Goal: Task Accomplishment & Management: Manage account settings

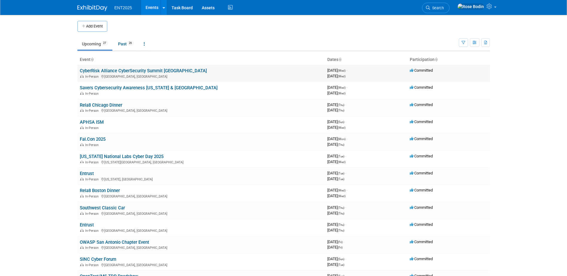
click at [156, 70] on link "CyberRisk Alliance CyberSecurity Summit [GEOGRAPHIC_DATA]" at bounding box center [143, 70] width 127 height 5
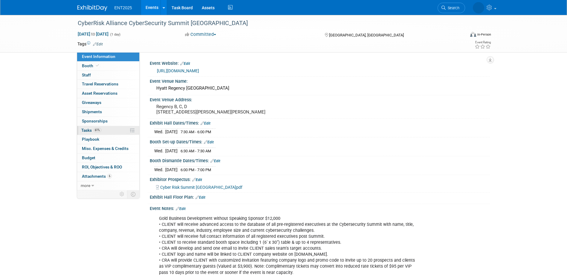
click at [114, 131] on link "61% Tasks 61%" at bounding box center [108, 130] width 62 height 9
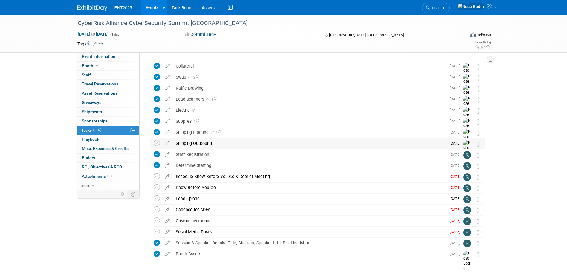
scroll to position [30, 0]
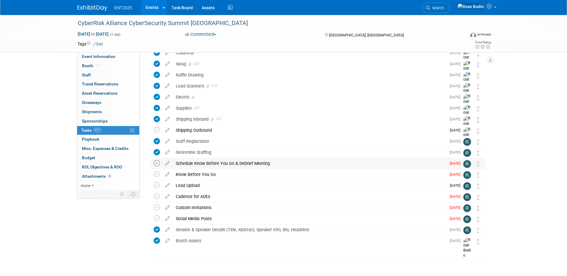
click at [158, 163] on icon at bounding box center [157, 163] width 6 height 6
click at [156, 174] on icon at bounding box center [157, 174] width 6 height 6
click at [166, 195] on icon at bounding box center [167, 195] width 10 height 7
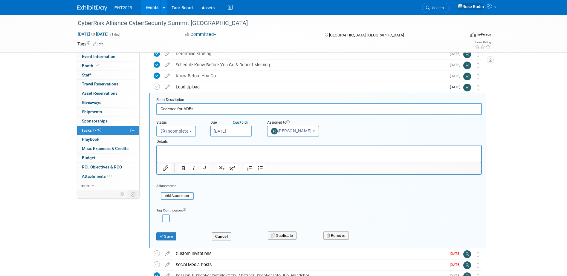
scroll to position [134, 0]
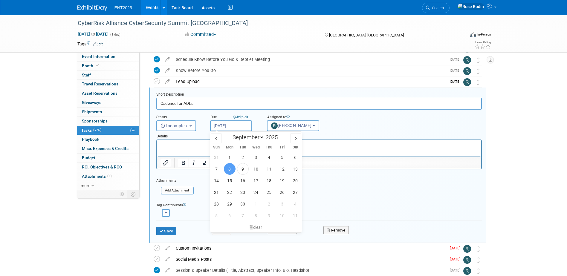
click at [232, 129] on input "Sep 8, 2025" at bounding box center [231, 125] width 42 height 11
click at [269, 169] on span "11" at bounding box center [269, 169] width 12 height 12
type input "Sep 11, 2025"
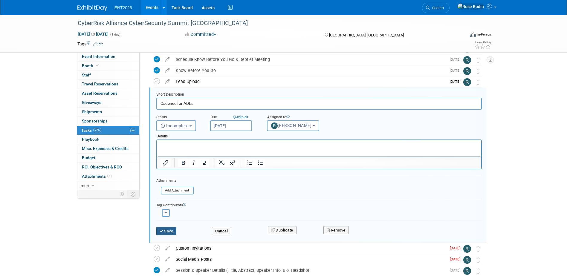
click at [173, 231] on button "Save" at bounding box center [166, 231] width 20 height 8
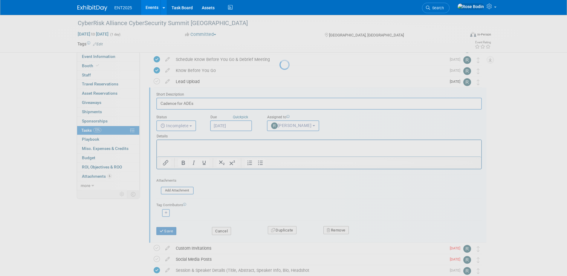
scroll to position [37, 0]
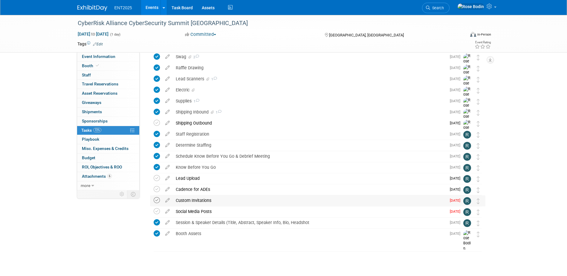
click at [157, 201] on icon at bounding box center [157, 200] width 6 height 6
click at [157, 211] on icon at bounding box center [157, 211] width 6 height 6
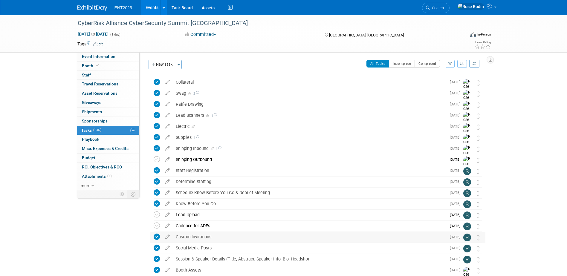
scroll to position [0, 0]
click at [248, 161] on div "Shipping Outbound" at bounding box center [309, 160] width 273 height 10
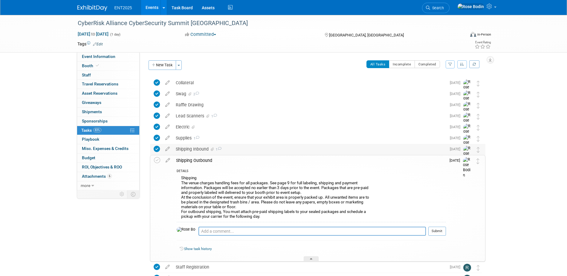
click at [282, 151] on div "Shipping Inbound 1" at bounding box center [309, 149] width 273 height 10
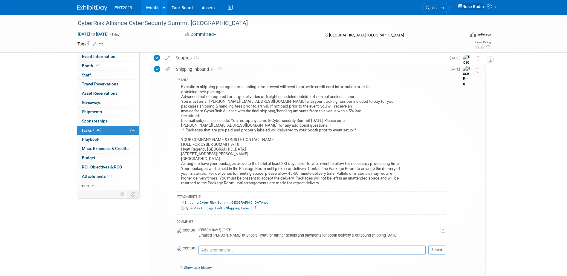
scroll to position [90, 0]
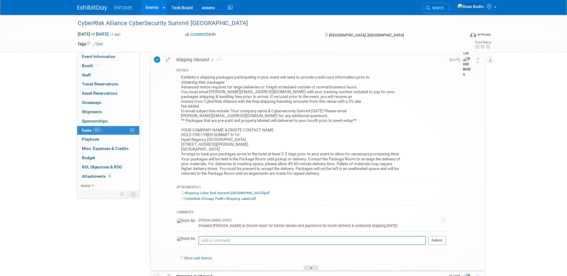
click at [311, 266] on div at bounding box center [311, 267] width 15 height 5
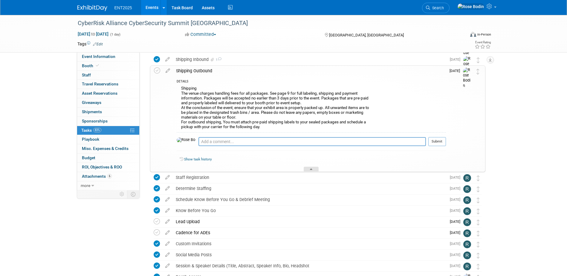
click at [308, 168] on div at bounding box center [311, 169] width 15 height 5
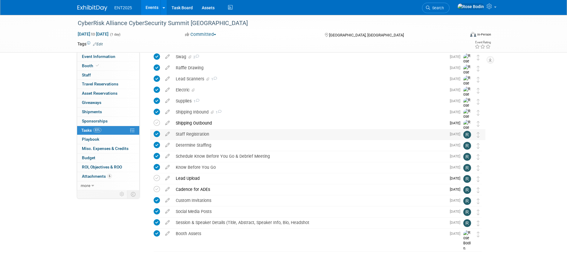
scroll to position [37, 0]
click at [150, 4] on link "Events" at bounding box center [152, 7] width 22 height 15
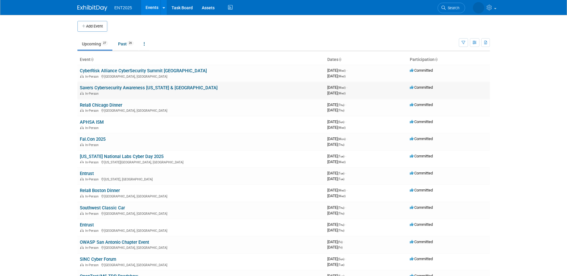
click at [143, 86] on link "Savers Cybersecurity Awareness [US_STATE] & [GEOGRAPHIC_DATA]" at bounding box center [149, 87] width 138 height 5
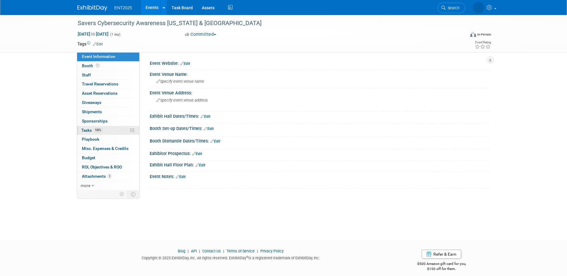
click at [111, 132] on link "100% Tasks 100%" at bounding box center [108, 130] width 62 height 9
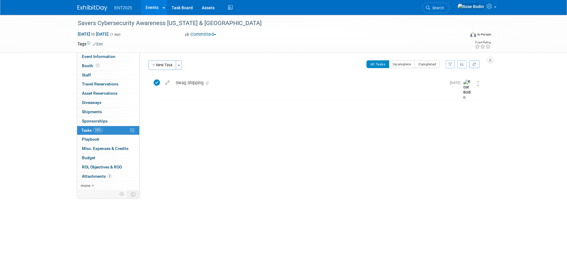
click at [151, 7] on link "Events" at bounding box center [152, 7] width 22 height 15
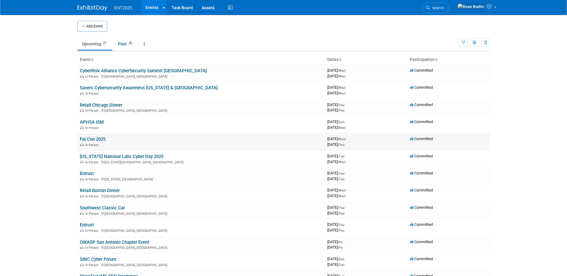
click at [95, 140] on link "Fal.Con 2025" at bounding box center [93, 139] width 26 height 5
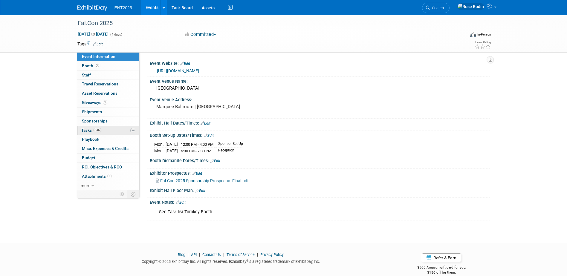
click at [110, 129] on link "93% Tasks 93%" at bounding box center [108, 130] width 62 height 9
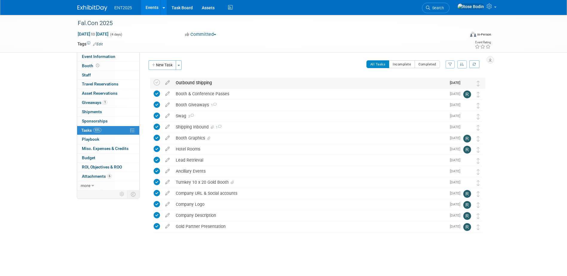
click at [230, 81] on div "Outbound Shipping" at bounding box center [309, 83] width 273 height 10
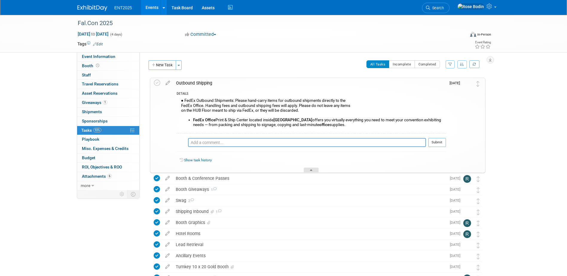
click at [310, 169] on div at bounding box center [311, 170] width 15 height 5
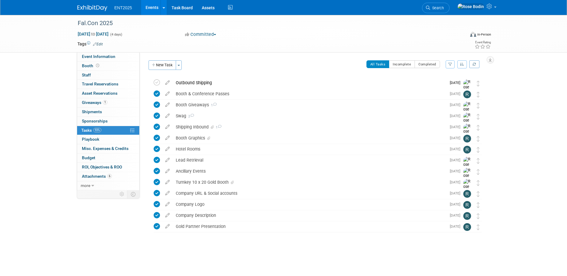
click at [152, 6] on link "Events" at bounding box center [152, 7] width 22 height 15
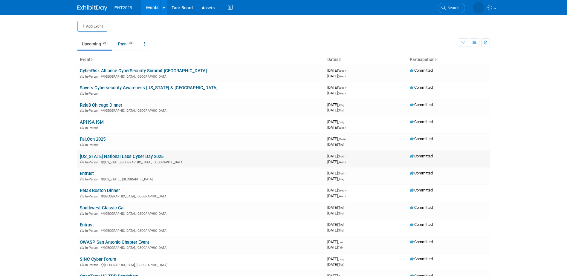
click at [117, 156] on link "[US_STATE] National Labs Cyber Day 2025" at bounding box center [122, 156] width 84 height 5
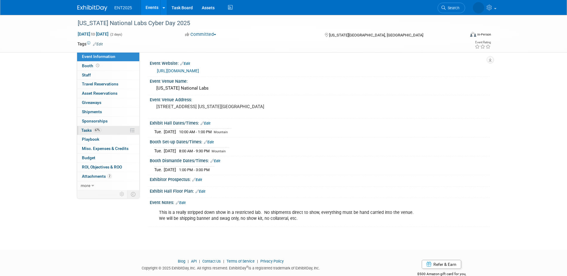
click at [118, 130] on link "67% Tasks 67%" at bounding box center [108, 130] width 62 height 9
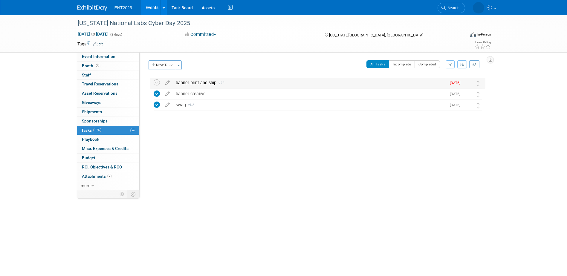
click at [253, 85] on div "banner print and ship 2" at bounding box center [309, 83] width 273 height 10
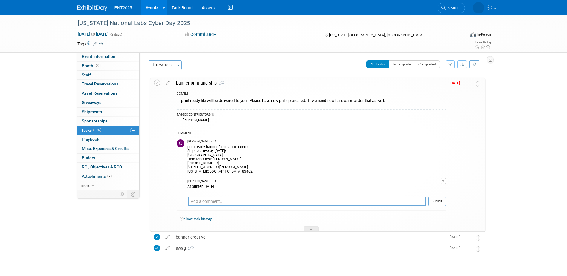
scroll to position [15, 0]
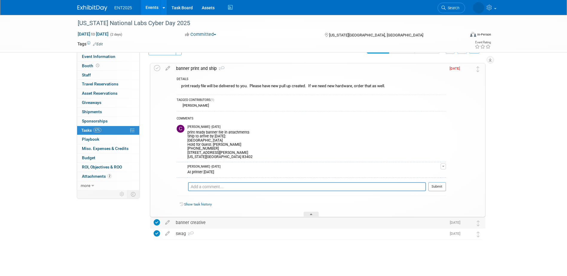
click at [219, 224] on div "banner creative" at bounding box center [309, 223] width 273 height 10
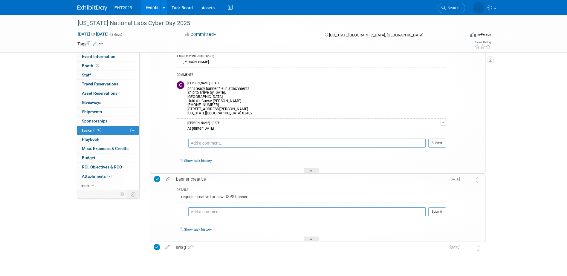
scroll to position [72, 0]
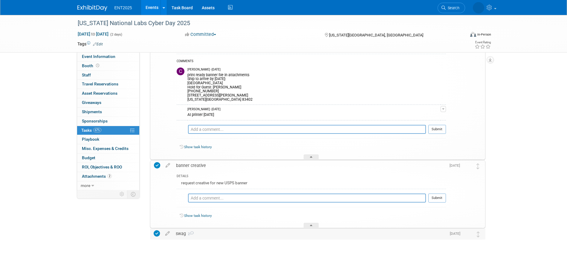
click at [215, 234] on div "swag 2" at bounding box center [309, 234] width 273 height 10
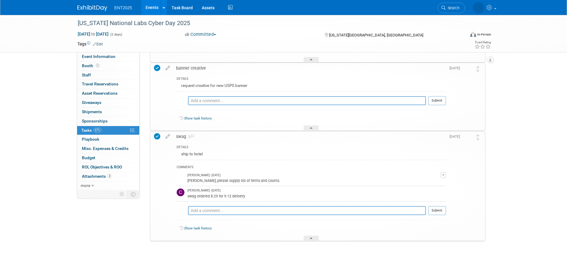
scroll to position [171, 0]
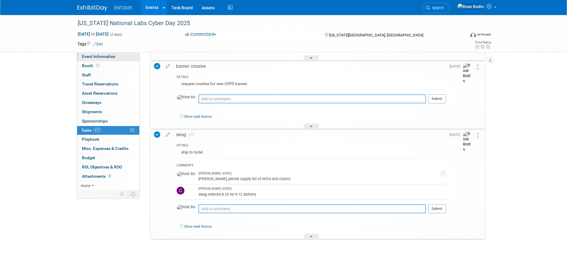
click at [116, 58] on link "Event Information" at bounding box center [108, 56] width 62 height 9
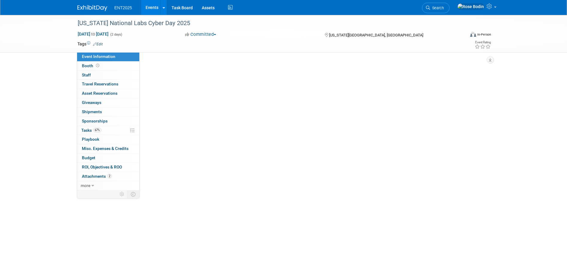
scroll to position [0, 0]
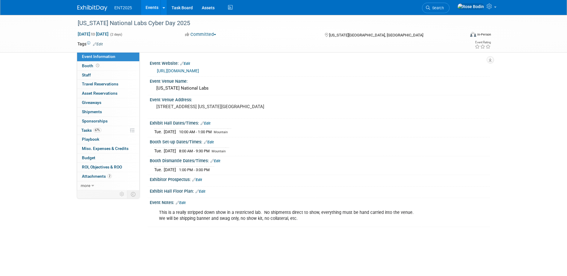
click at [149, 6] on link "Events" at bounding box center [152, 7] width 22 height 15
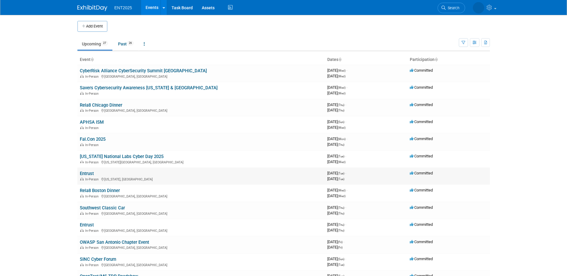
click at [86, 174] on link "Entrust" at bounding box center [87, 173] width 14 height 5
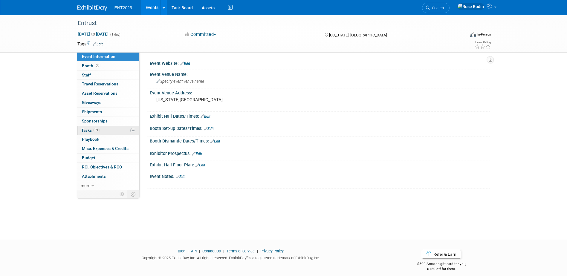
click at [112, 130] on link "0% Tasks 0%" at bounding box center [108, 130] width 62 height 9
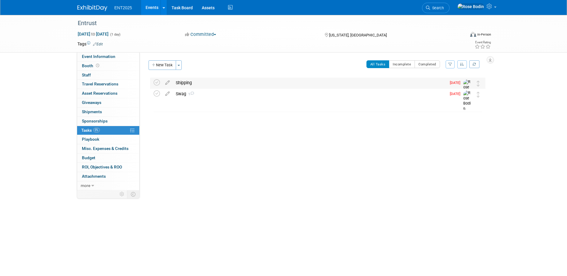
click at [249, 81] on div "Shipping" at bounding box center [309, 83] width 273 height 10
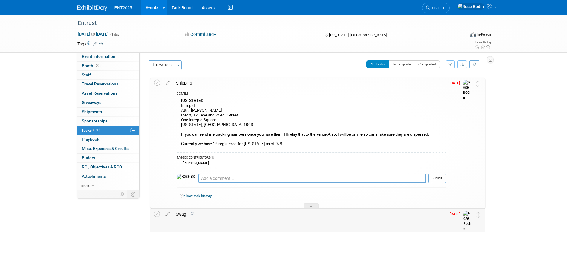
click at [212, 212] on div "Swag 1" at bounding box center [309, 214] width 273 height 10
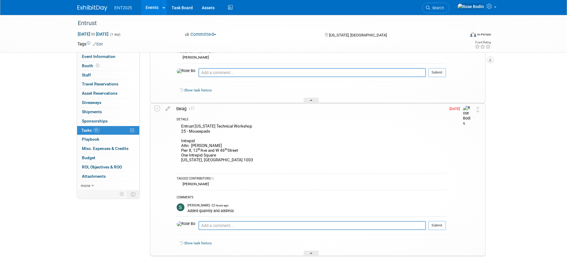
scroll to position [120, 0]
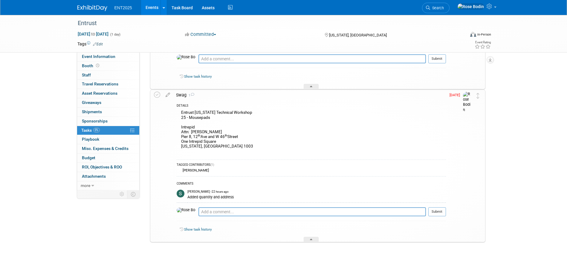
click at [149, 5] on link "Events" at bounding box center [152, 7] width 22 height 15
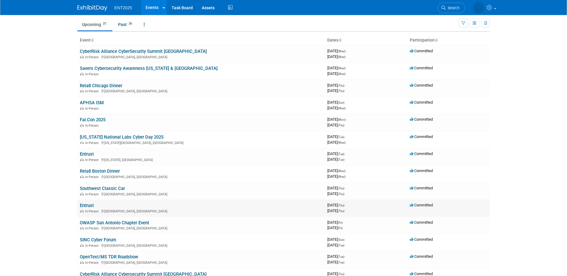
scroll to position [30, 0]
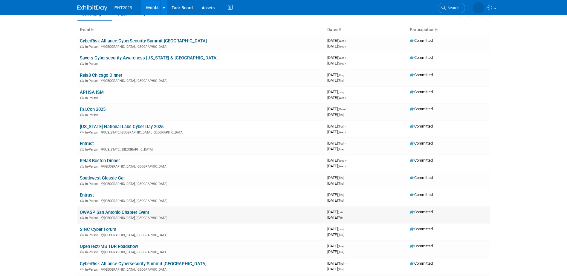
click at [135, 213] on link "OWASP San Antonio Chapter Event" at bounding box center [114, 212] width 69 height 5
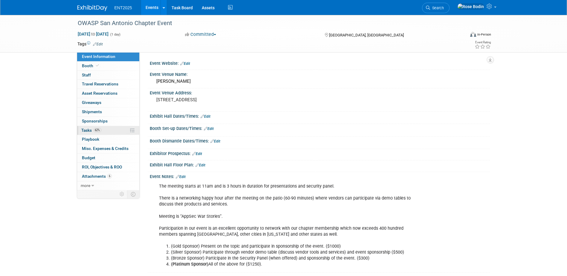
click at [118, 131] on link "62% Tasks 62%" at bounding box center [108, 130] width 62 height 9
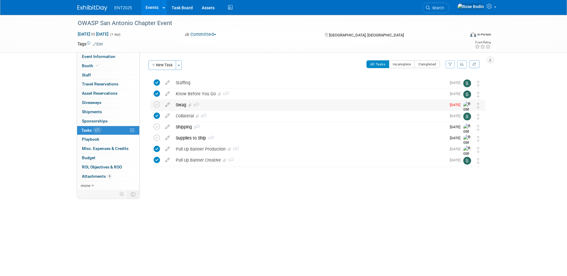
click at [266, 107] on div "Swag 2" at bounding box center [309, 105] width 273 height 10
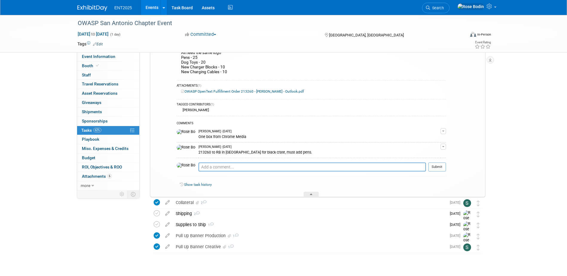
scroll to position [88, 0]
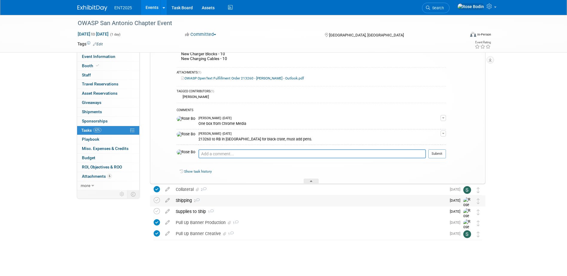
click at [288, 199] on div "Shipping 2" at bounding box center [309, 200] width 273 height 10
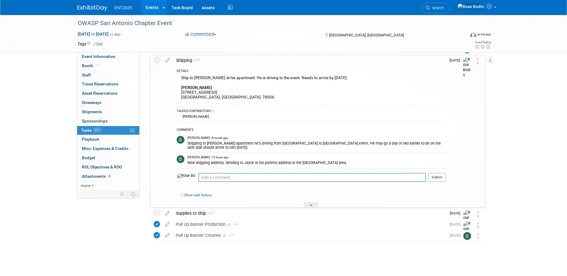
scroll to position [230, 0]
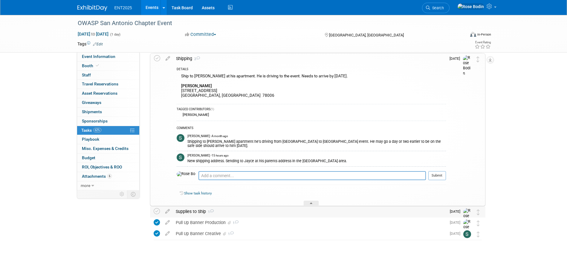
click at [273, 213] on div "Supplies to Ship 1" at bounding box center [309, 212] width 273 height 10
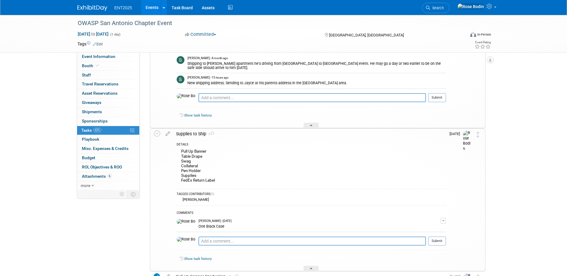
scroll to position [273, 0]
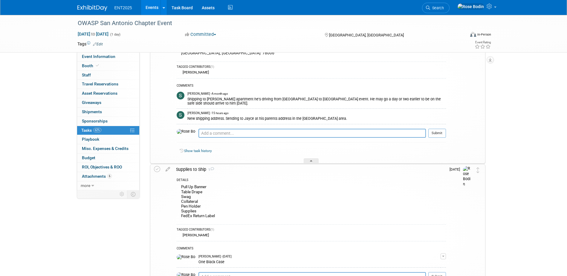
click at [150, 8] on link "Events" at bounding box center [152, 7] width 22 height 15
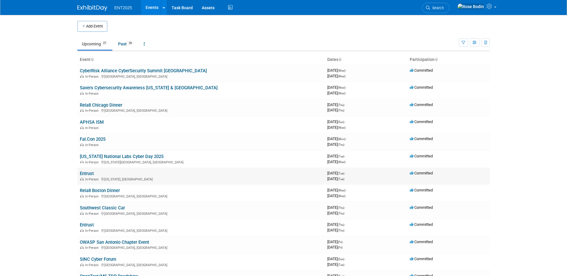
click at [86, 174] on link "Entrust" at bounding box center [87, 173] width 14 height 5
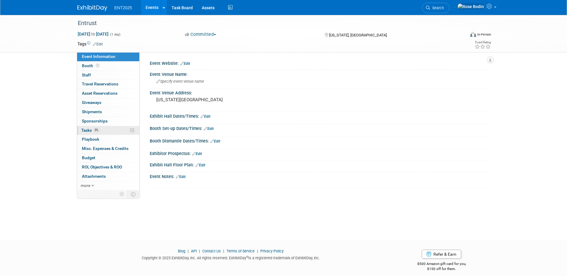
click at [115, 132] on link "0% Tasks 0%" at bounding box center [108, 130] width 62 height 9
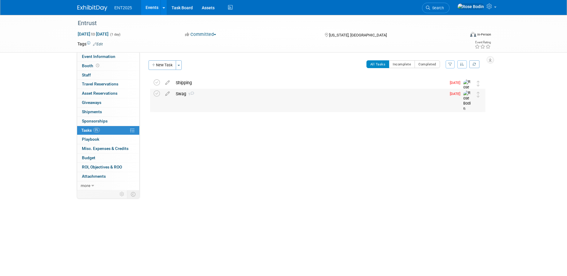
click at [225, 94] on div "Swag 1" at bounding box center [309, 94] width 273 height 10
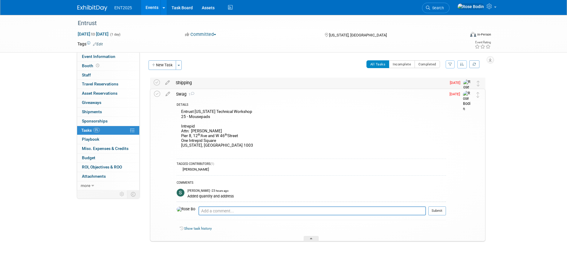
click at [234, 87] on div "Shipping" at bounding box center [309, 83] width 273 height 10
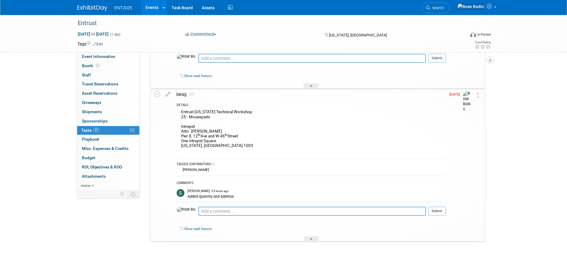
scroll to position [123, 0]
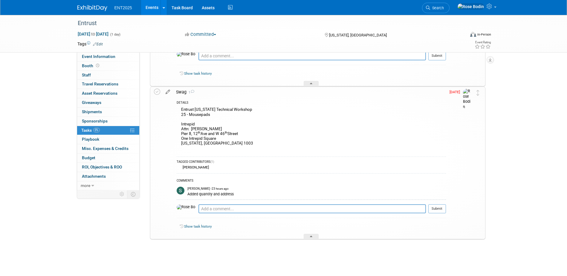
click at [168, 92] on icon at bounding box center [168, 90] width 10 height 7
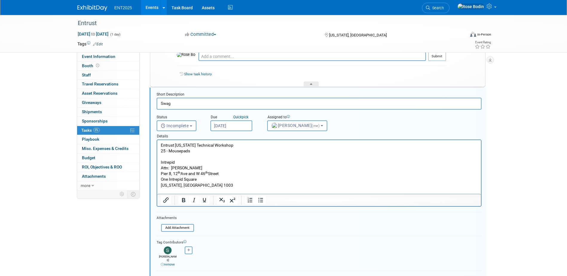
scroll to position [0, 0]
click at [184, 230] on input "file" at bounding box center [162, 228] width 61 height 7
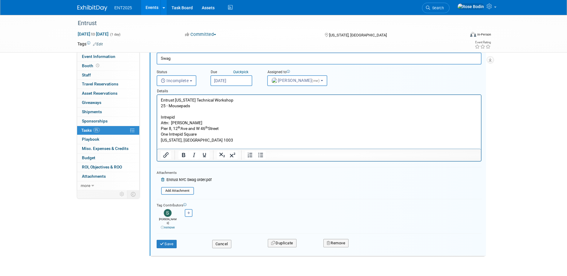
scroll to position [180, 0]
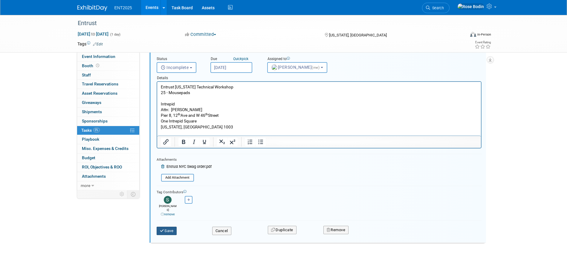
click at [171, 227] on button "Save" at bounding box center [167, 231] width 20 height 8
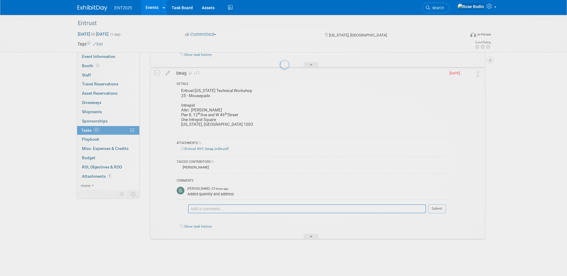
scroll to position [141, 0]
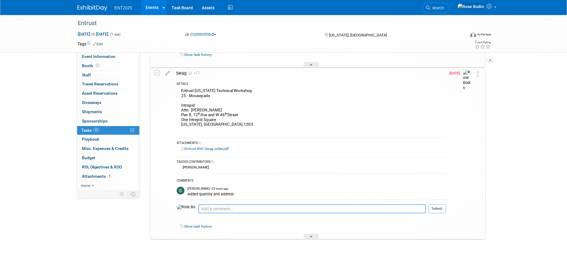
click at [252, 211] on textarea at bounding box center [311, 208] width 227 height 9
type textarea "Complete"
click at [438, 206] on button "Submit" at bounding box center [437, 208] width 18 height 9
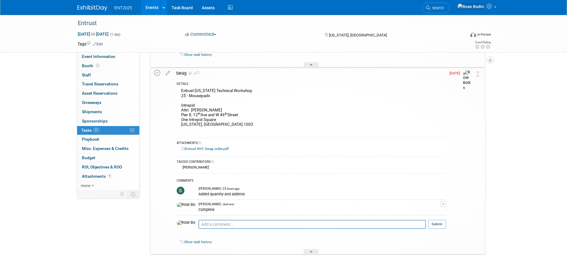
click at [156, 73] on icon at bounding box center [157, 73] width 6 height 6
click at [311, 252] on icon at bounding box center [311, 253] width 2 height 4
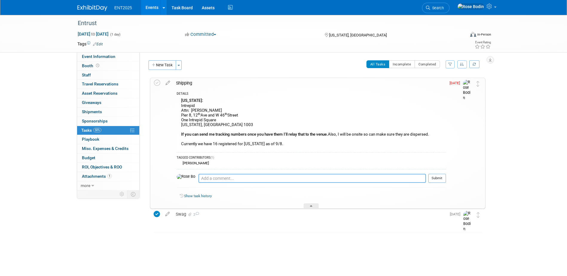
click at [221, 180] on textarea at bounding box center [311, 178] width 227 height 9
click at [224, 178] on textarea at bounding box center [311, 178] width 227 height 9
type textarea "Stand By for Chrome tracking info."
click at [439, 178] on button "Submit" at bounding box center [437, 178] width 18 height 9
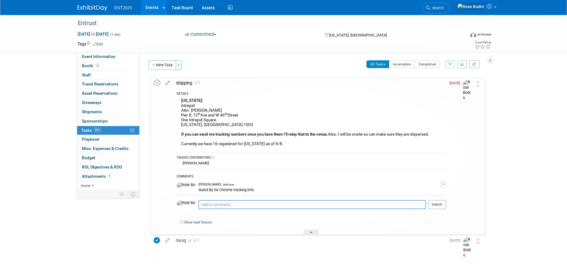
click at [158, 83] on icon at bounding box center [157, 83] width 6 height 6
click at [312, 233] on icon at bounding box center [311, 234] width 2 height 4
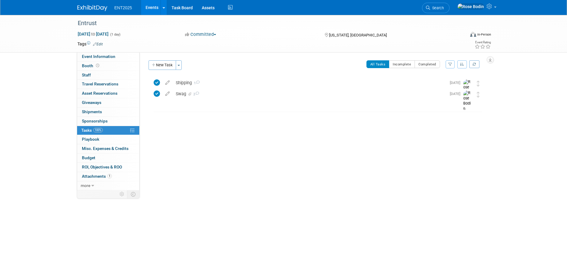
click at [154, 7] on link "Events" at bounding box center [152, 7] width 22 height 15
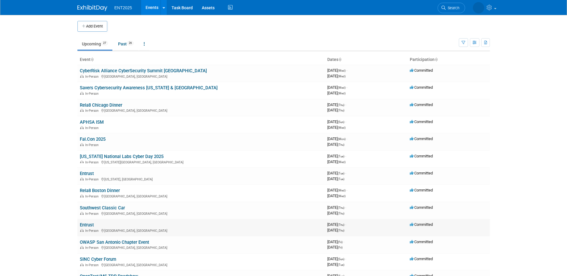
click at [170, 231] on div "In-Person [GEOGRAPHIC_DATA], [GEOGRAPHIC_DATA]" at bounding box center [201, 230] width 243 height 5
click at [91, 225] on link "Entrust" at bounding box center [87, 224] width 14 height 5
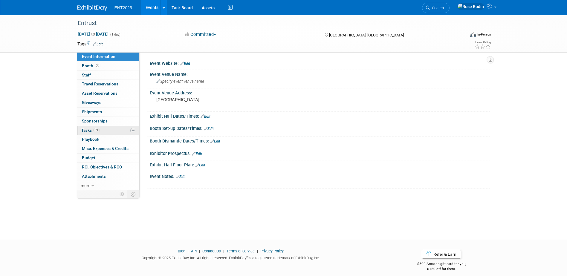
click at [115, 130] on link "0% Tasks 0%" at bounding box center [108, 130] width 62 height 9
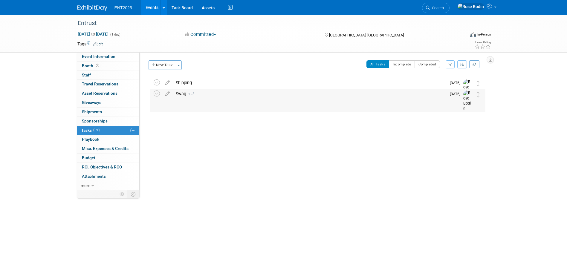
click at [219, 93] on div "Swag 1" at bounding box center [309, 94] width 273 height 10
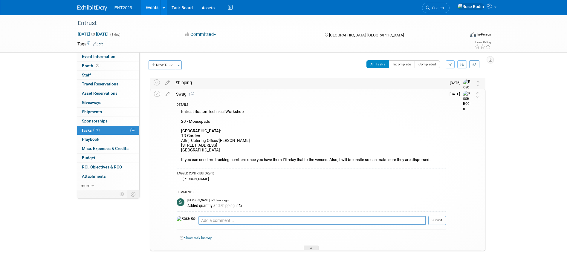
click at [217, 85] on div "Shipping" at bounding box center [309, 83] width 273 height 10
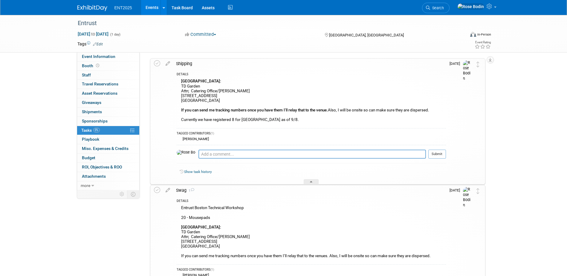
scroll to position [30, 0]
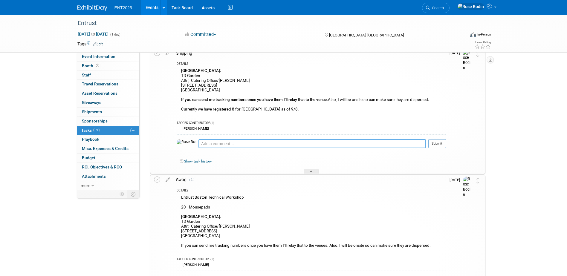
click at [273, 143] on textarea at bounding box center [311, 143] width 227 height 9
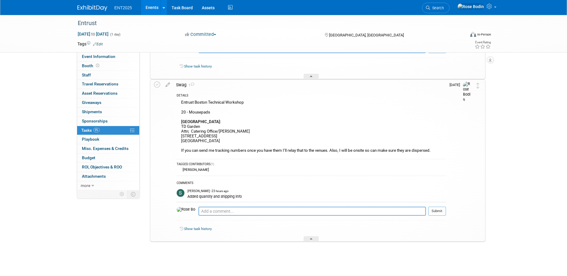
scroll to position [127, 0]
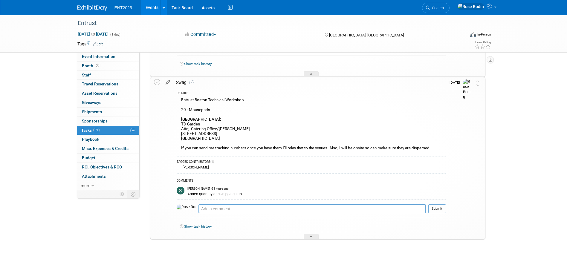
click at [168, 82] on icon at bounding box center [168, 80] width 10 height 7
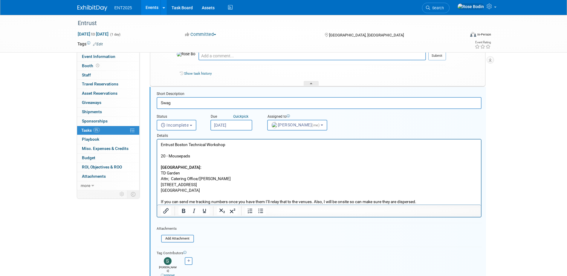
scroll to position [117, 0]
click at [183, 239] on input "file" at bounding box center [162, 239] width 61 height 7
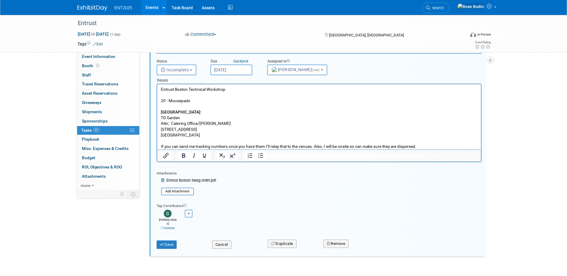
scroll to position [187, 0]
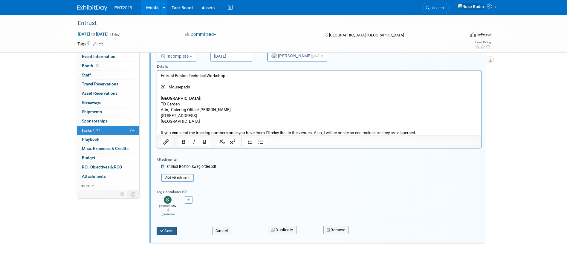
click at [166, 227] on button "Save" at bounding box center [167, 231] width 20 height 8
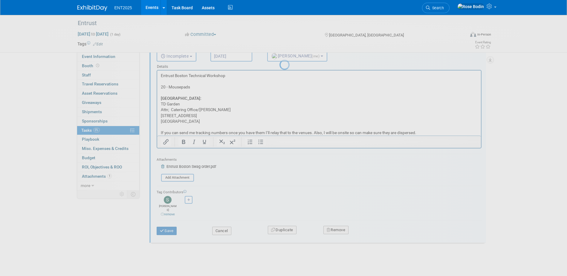
scroll to position [146, 0]
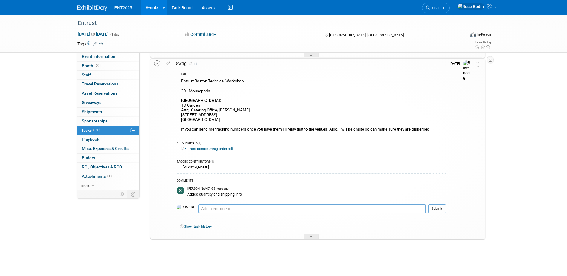
click at [157, 62] on icon at bounding box center [157, 63] width 6 height 6
click at [310, 236] on icon at bounding box center [311, 238] width 2 height 4
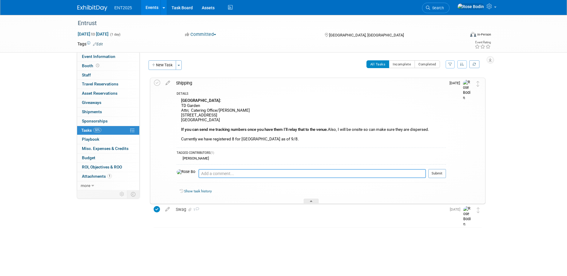
click at [233, 175] on textarea at bounding box center [311, 173] width 227 height 9
type textarea "Tracking to follow from Chrome Media Swag order. Stand by."
click at [439, 172] on button "Submit" at bounding box center [437, 173] width 18 height 9
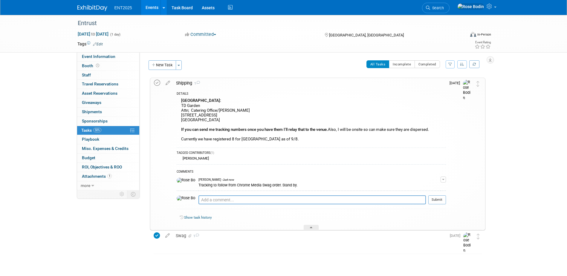
click at [158, 84] on icon at bounding box center [157, 83] width 6 height 6
click at [311, 227] on icon at bounding box center [311, 229] width 2 height 4
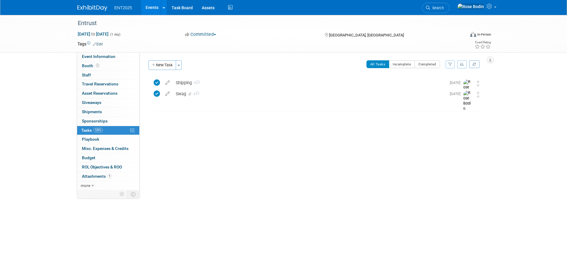
click at [155, 5] on link "Events" at bounding box center [152, 7] width 22 height 15
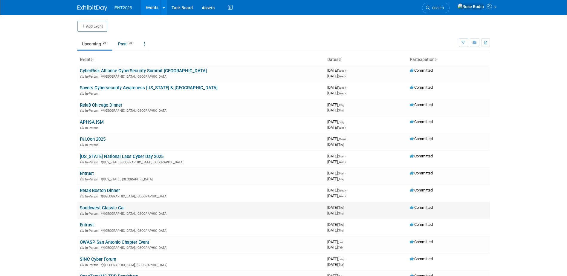
click at [100, 207] on link "Southwest Classic Car" at bounding box center [102, 207] width 45 height 5
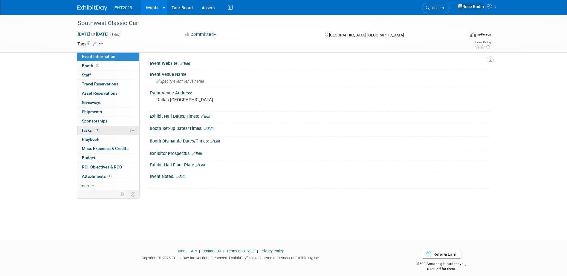
click at [117, 130] on link "0% Tasks 0%" at bounding box center [108, 130] width 62 height 9
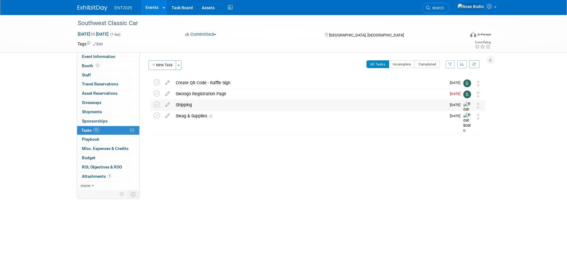
click at [244, 106] on div "Shipping" at bounding box center [309, 105] width 273 height 10
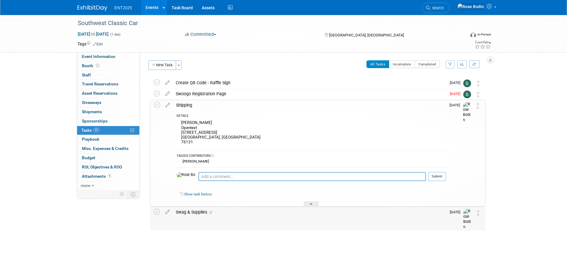
click at [245, 213] on div "Swag & Supplies" at bounding box center [309, 212] width 273 height 10
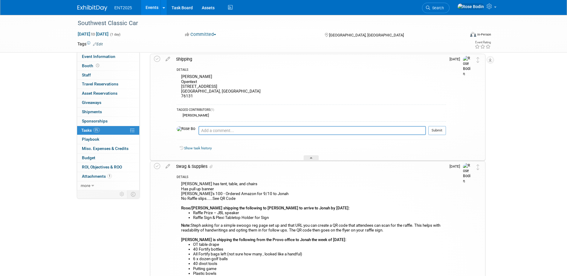
scroll to position [60, 0]
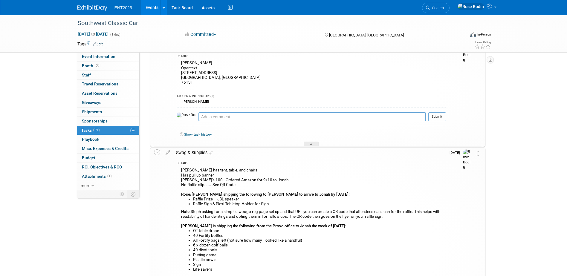
click at [309, 172] on div "[PERSON_NAME] has tent, table, and chairs Has pull up banner [PERSON_NAME]'s 10…" at bounding box center [311, 221] width 269 height 111
click at [328, 175] on div "[PERSON_NAME] has tent, table, and chairs Has pull up banner [PERSON_NAME]'s 10…" at bounding box center [311, 221] width 269 height 111
click at [286, 200] on li "Raffle Prize – JBL speaker" at bounding box center [319, 199] width 253 height 5
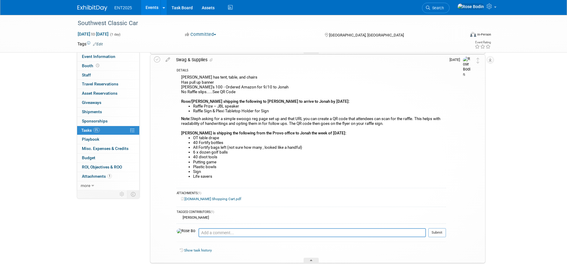
scroll to position [177, 0]
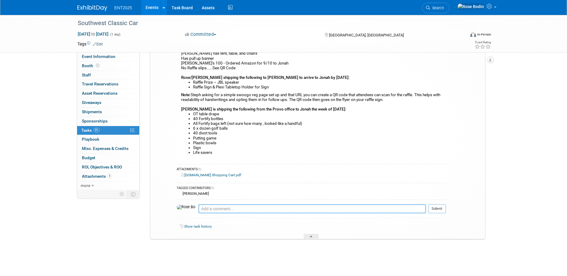
click at [205, 210] on textarea at bounding box center [311, 208] width 227 height 9
type textarea "Shipped JBL and table sign only. 9/9"
click at [438, 206] on button "Submit" at bounding box center [437, 208] width 18 height 9
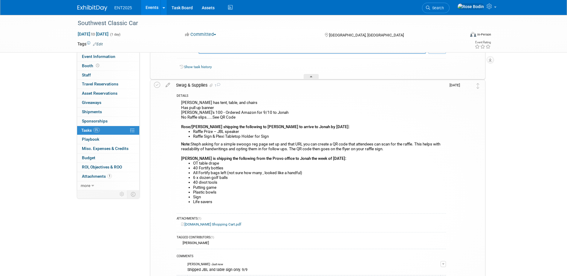
scroll to position [117, 0]
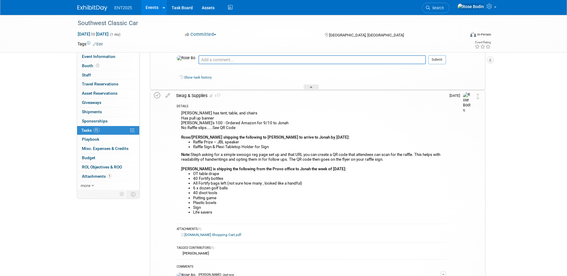
click at [158, 96] on icon at bounding box center [157, 95] width 6 height 6
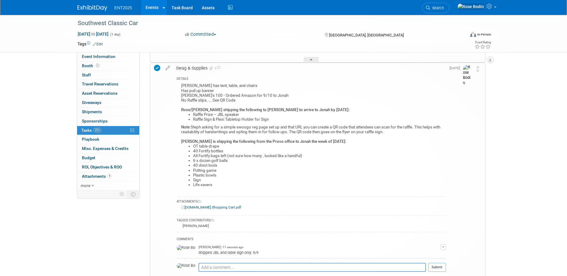
scroll to position [203, 0]
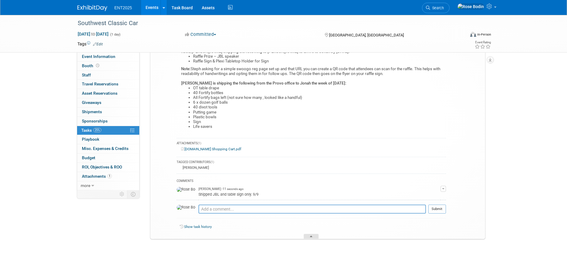
click at [311, 235] on div at bounding box center [311, 236] width 15 height 5
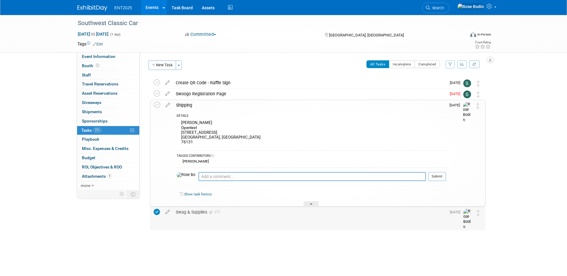
scroll to position [0, 0]
click at [251, 175] on textarea at bounding box center [311, 176] width 227 height 9
type textarea "Shipped JBL & Sign only 9/9"
click at [433, 175] on button "Submit" at bounding box center [437, 176] width 18 height 9
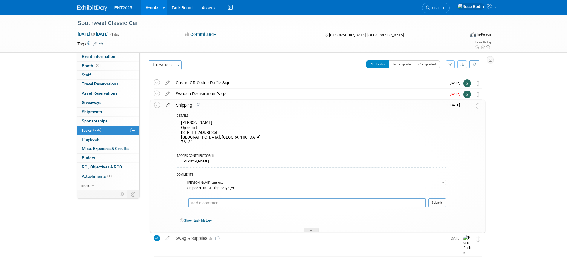
click at [166, 105] on icon at bounding box center [168, 103] width 10 height 7
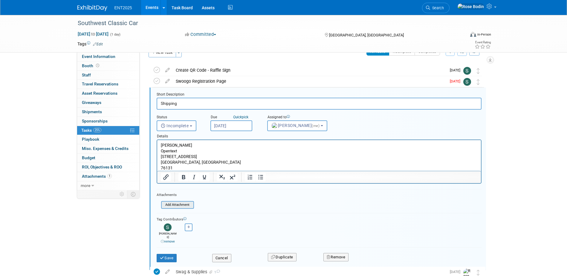
click at [185, 205] on input "file" at bounding box center [162, 205] width 61 height 7
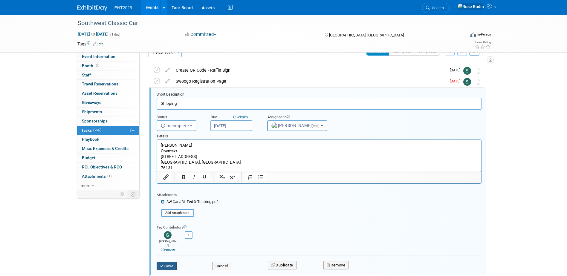
click at [166, 262] on button "Save" at bounding box center [167, 266] width 20 height 8
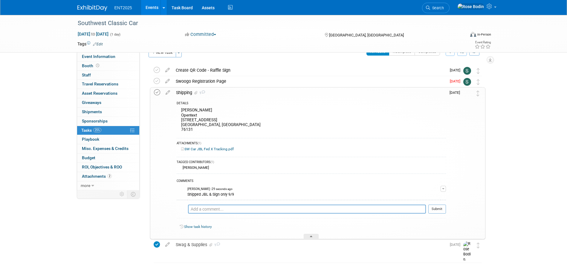
click at [157, 92] on icon at bounding box center [157, 92] width 6 height 6
click at [308, 235] on div at bounding box center [311, 236] width 15 height 5
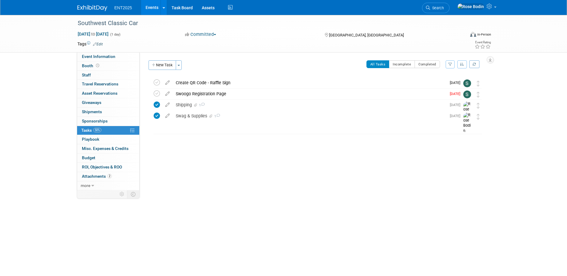
click at [153, 5] on link "Events" at bounding box center [152, 7] width 22 height 15
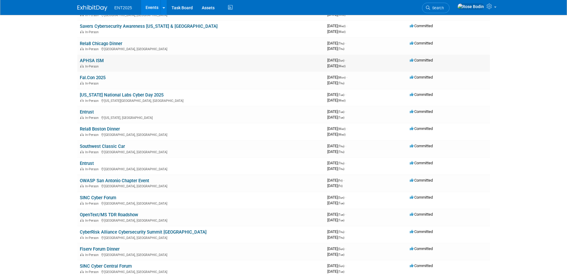
scroll to position [90, 0]
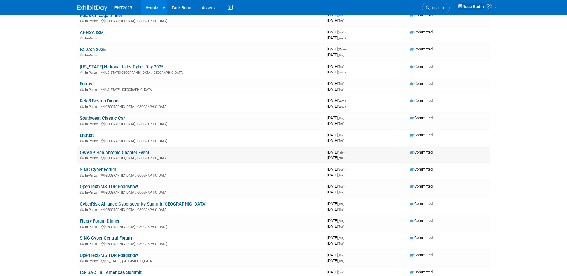
click at [127, 152] on link "OWASP San Antonio Chapter Event" at bounding box center [114, 152] width 69 height 5
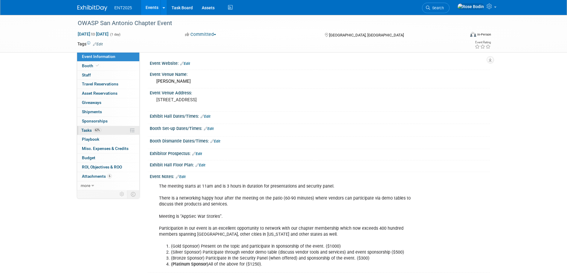
click at [110, 128] on link "62% Tasks 62%" at bounding box center [108, 130] width 62 height 9
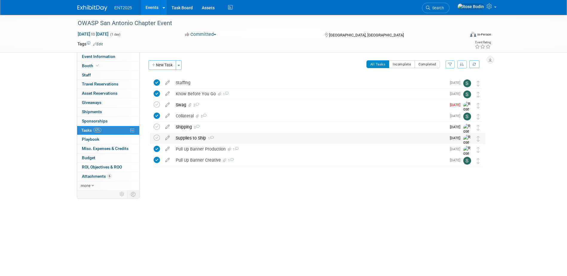
click at [225, 138] on div "Supplies to Ship 1" at bounding box center [309, 138] width 273 height 10
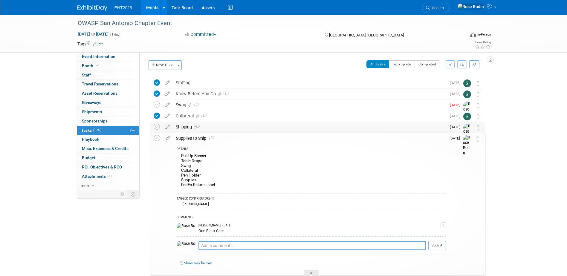
click at [262, 125] on div "Shipping 2" at bounding box center [309, 127] width 273 height 10
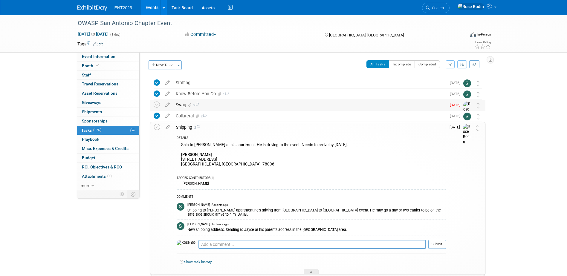
click at [256, 106] on div "Swag 2" at bounding box center [309, 105] width 273 height 10
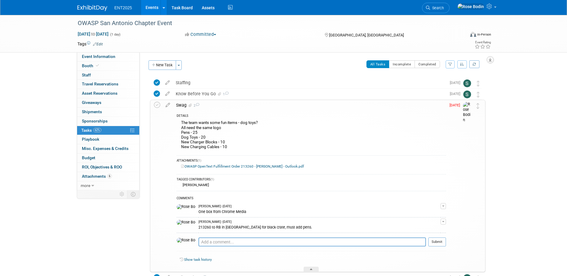
click at [491, 59] on icon "button" at bounding box center [490, 60] width 3 height 4
click at [452, 77] on link "Export tab to PDF" at bounding box center [454, 77] width 70 height 8
click at [152, 6] on link "Events" at bounding box center [152, 7] width 22 height 15
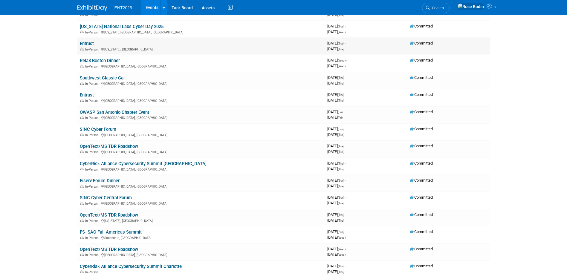
scroll to position [179, 0]
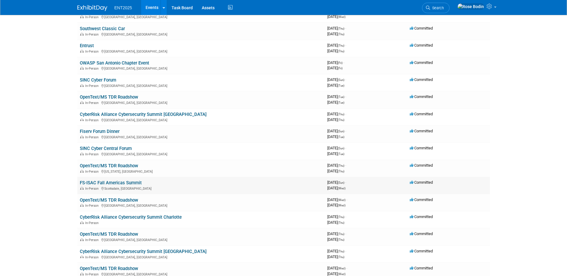
click at [137, 183] on link "FS-ISAC Fall Americas Summit" at bounding box center [111, 182] width 62 height 5
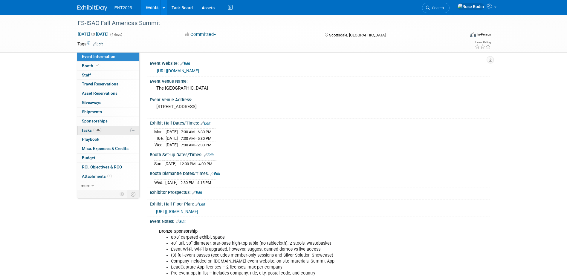
click at [114, 129] on link "53% Tasks 53%" at bounding box center [108, 130] width 62 height 9
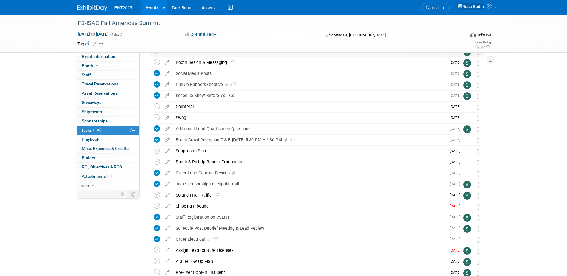
scroll to position [90, 0]
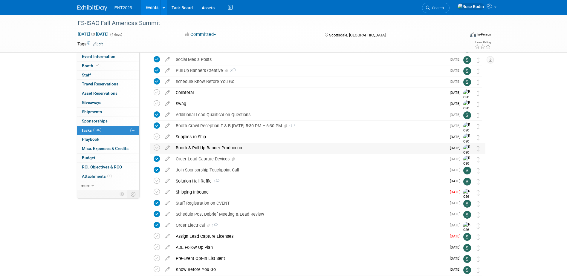
click at [262, 149] on div "Booth & Pull Up Banner Production" at bounding box center [309, 148] width 273 height 10
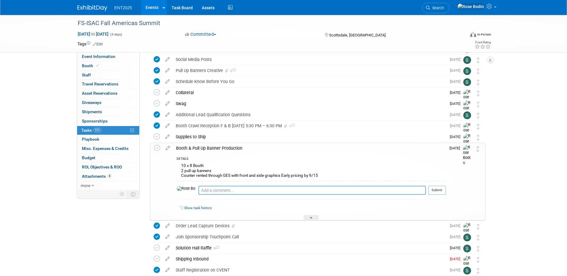
click at [262, 149] on div "Booth & Pull Up Banner Production" at bounding box center [309, 148] width 273 height 10
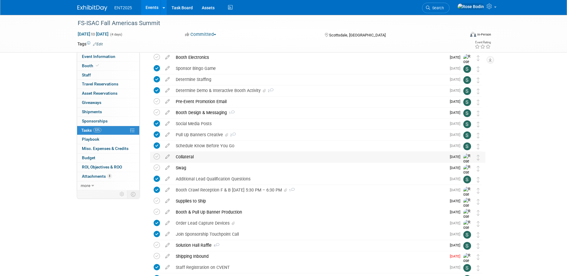
scroll to position [0, 0]
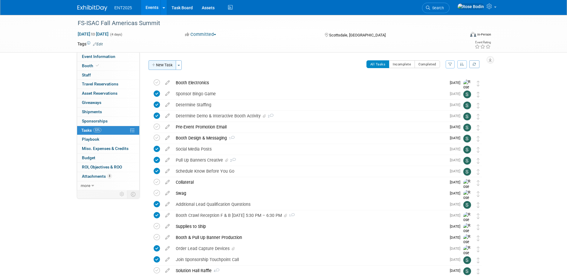
click at [164, 65] on button "New Task" at bounding box center [162, 65] width 27 height 10
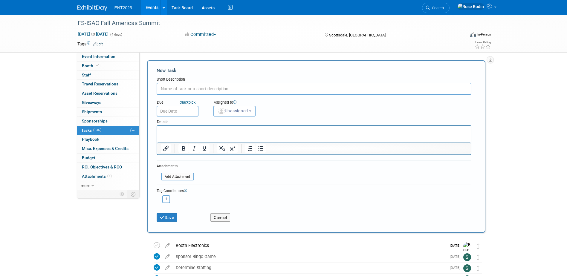
click at [188, 89] on input "text" at bounding box center [314, 89] width 315 height 12
type input "GES Orders"
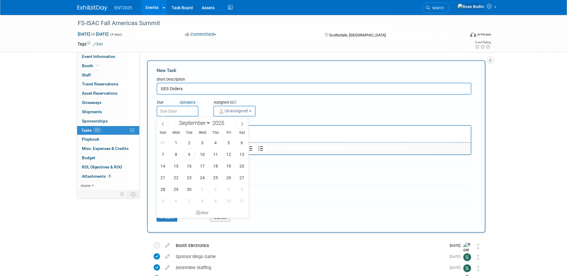
click at [192, 112] on input "text" at bounding box center [178, 111] width 42 height 11
click at [230, 153] on span "12" at bounding box center [229, 155] width 12 height 12
type input "[DATE]"
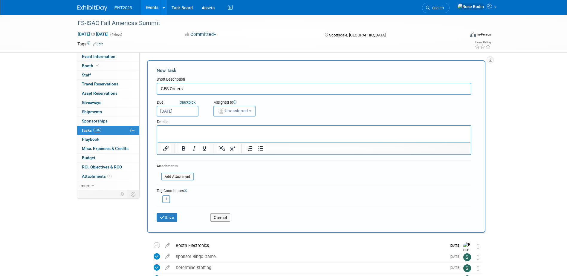
click at [227, 109] on span "Unassigned" at bounding box center [233, 111] width 30 height 5
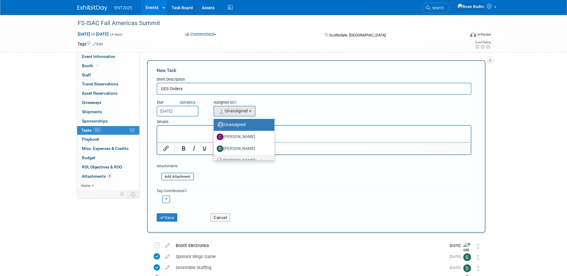
click at [235, 158] on label "Rose Bodin (me)" at bounding box center [243, 161] width 52 height 10
click at [215, 158] on input "Rose Bodin (me)" at bounding box center [213, 160] width 4 height 4
select select "fd414d53-3d64-4b99-a4d4-d4a7ab262892"
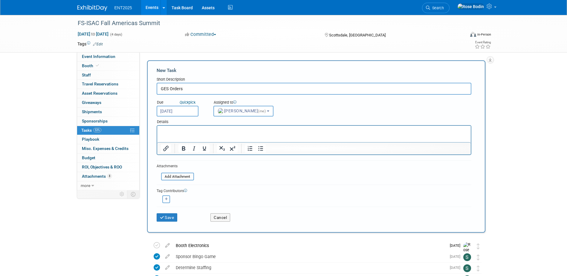
click at [167, 199] on icon "button" at bounding box center [166, 199] width 3 height 3
select select
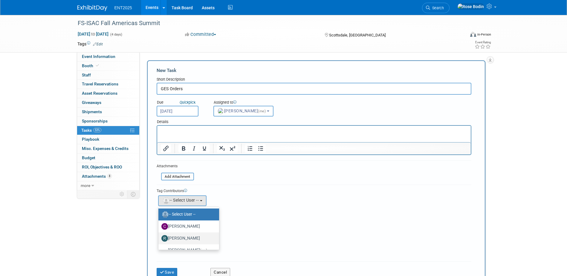
scroll to position [20, 0]
click at [184, 243] on label "Stephanie Silva" at bounding box center [187, 243] width 52 height 10
click at [159, 243] on input "Stephanie Silva" at bounding box center [157, 242] width 4 height 4
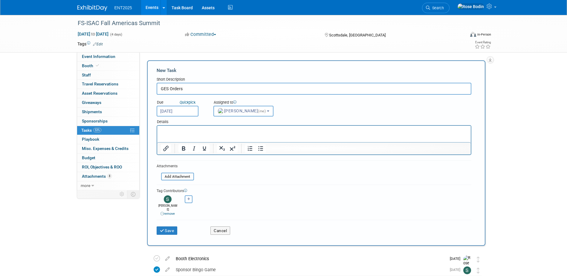
click at [180, 128] on p "Rich Text Area. Press ALT-0 for help." at bounding box center [314, 131] width 307 height 6
click at [161, 130] on p "Ordered Counter - Needs Graphics" at bounding box center [314, 131] width 307 height 6
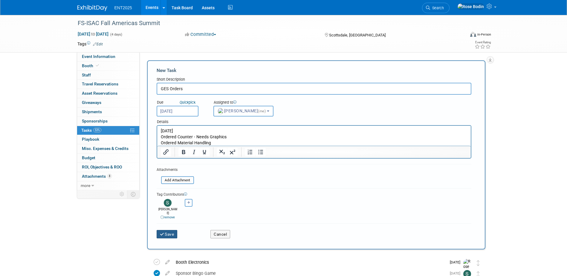
click at [172, 230] on button "Save" at bounding box center [167, 234] width 21 height 8
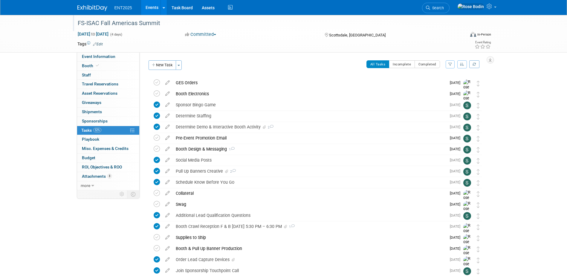
click at [287, 27] on div "FS-ISAC Fall Americas Summit" at bounding box center [266, 23] width 381 height 11
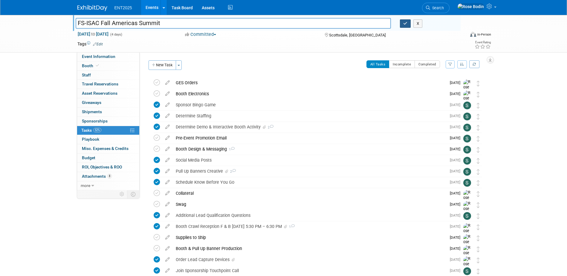
click at [404, 22] on icon "button" at bounding box center [405, 24] width 4 height 4
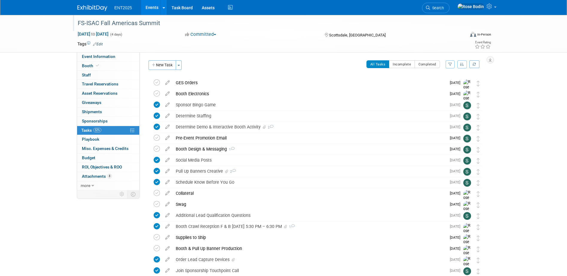
click at [151, 5] on link "Events" at bounding box center [152, 7] width 22 height 15
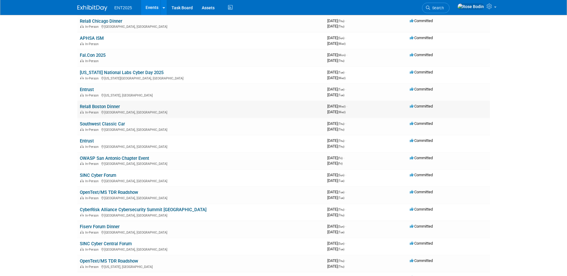
scroll to position [90, 0]
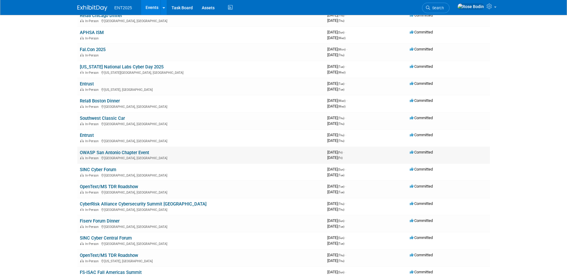
click at [113, 152] on link "OWASP San Antonio Chapter Event" at bounding box center [114, 152] width 69 height 5
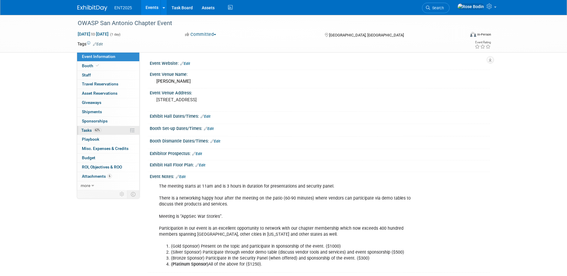
click at [115, 128] on link "62% Tasks 62%" at bounding box center [108, 130] width 62 height 9
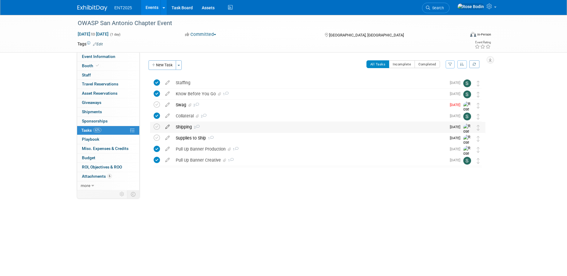
click at [167, 125] on icon at bounding box center [167, 125] width 10 height 7
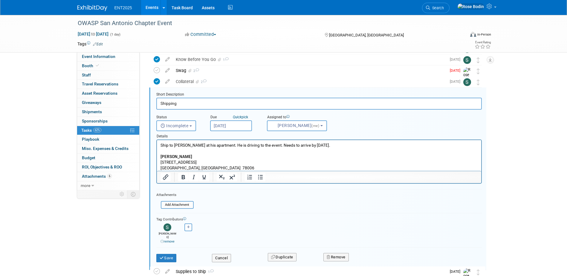
scroll to position [64, 0]
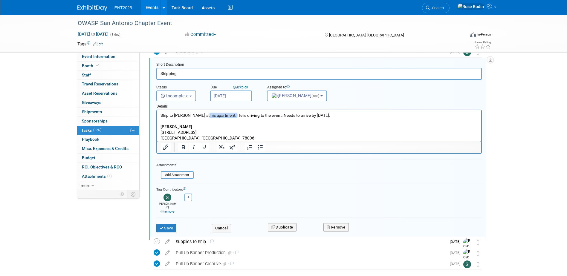
drag, startPoint x: 204, startPoint y: 115, endPoint x: 234, endPoint y: 115, distance: 29.6
click at [234, 115] on p "Ship to [PERSON_NAME] at his apartment. He is driving to the event. Needs to ar…" at bounding box center [318, 127] width 317 height 28
click at [241, 126] on p "Ship to [PERSON_NAME] at parents home....... He is driving to the event. Needs …" at bounding box center [318, 127] width 317 height 28
click at [169, 224] on button "Save" at bounding box center [166, 228] width 20 height 8
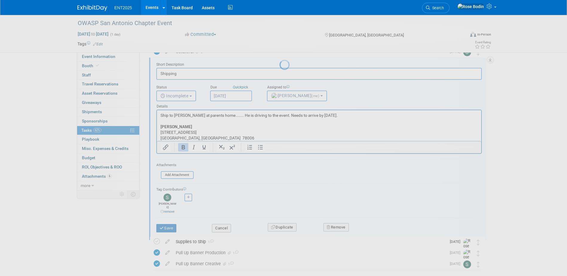
scroll to position [0, 0]
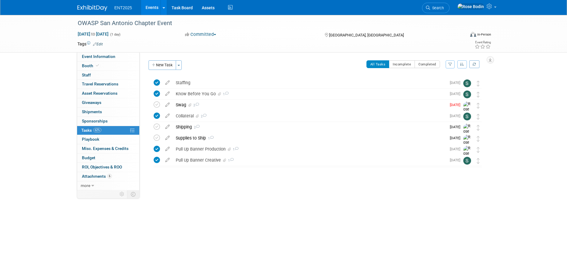
click at [151, 6] on link "Events" at bounding box center [152, 7] width 22 height 15
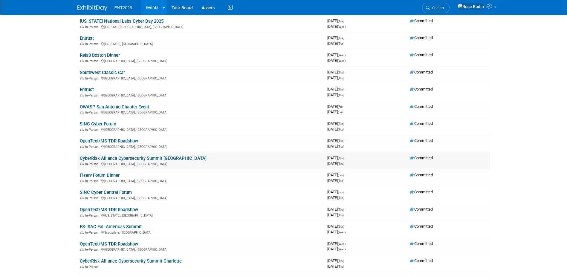
scroll to position [149, 0]
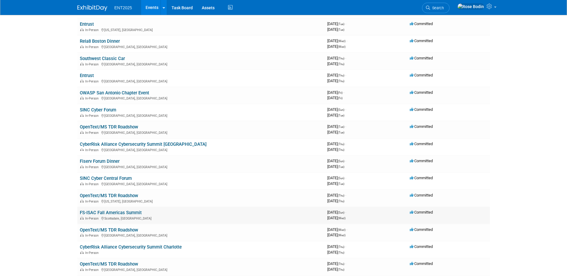
click at [135, 211] on link "FS-ISAC Fall Americas Summit" at bounding box center [111, 212] width 62 height 5
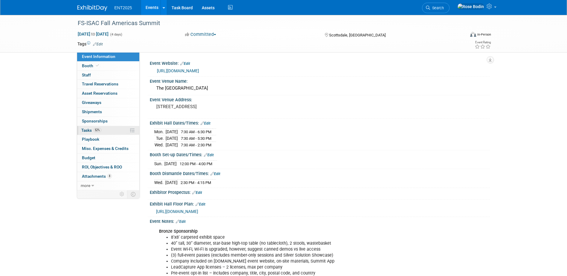
click at [110, 130] on link "52% Tasks 52%" at bounding box center [108, 130] width 62 height 9
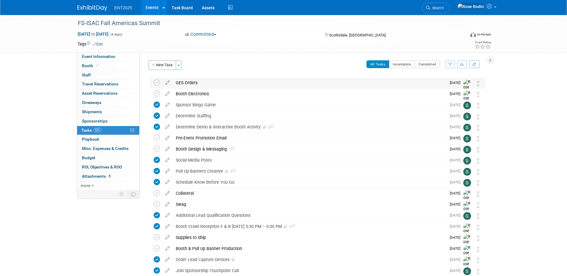
click at [242, 84] on div "GES Orders" at bounding box center [309, 83] width 273 height 10
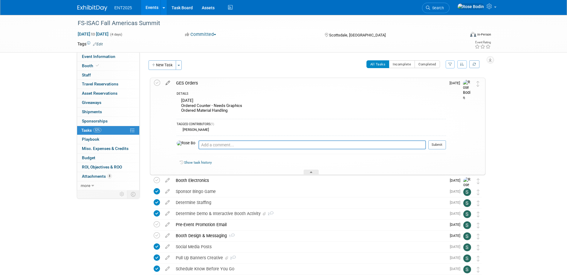
click at [166, 82] on icon at bounding box center [168, 81] width 10 height 7
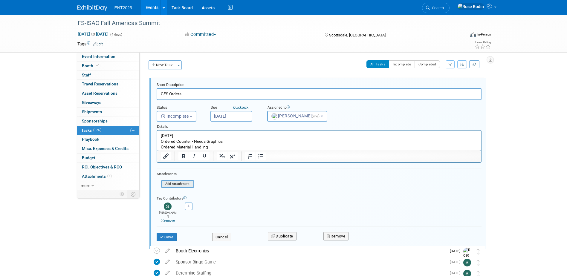
click at [176, 184] on input "file" at bounding box center [162, 184] width 61 height 7
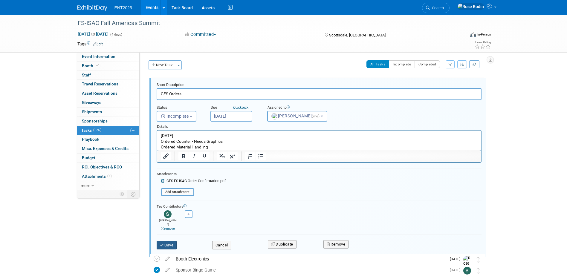
click at [169, 241] on button "Save" at bounding box center [167, 245] width 20 height 8
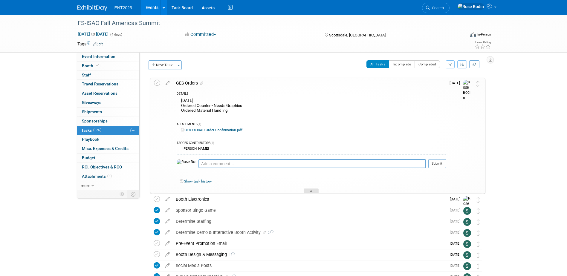
click at [310, 190] on div at bounding box center [311, 191] width 15 height 5
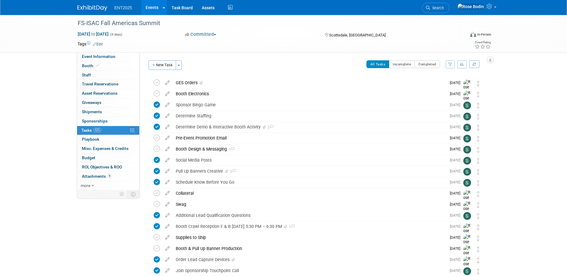
click at [153, 7] on link "Events" at bounding box center [152, 7] width 22 height 15
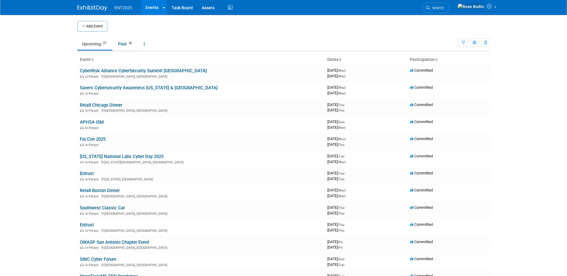
click at [406, 22] on td at bounding box center [288, 26] width 363 height 11
